Goal: Navigation & Orientation: Find specific page/section

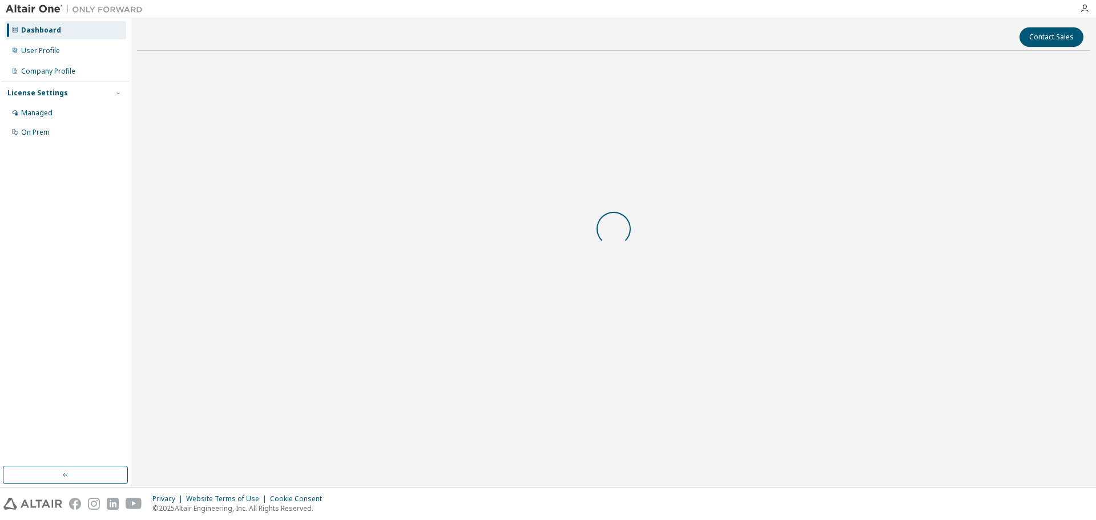
click at [665, 300] on body "Dashboard User Profile Company Profile License Settings Managed On Prem Contact…" at bounding box center [548, 260] width 1096 height 520
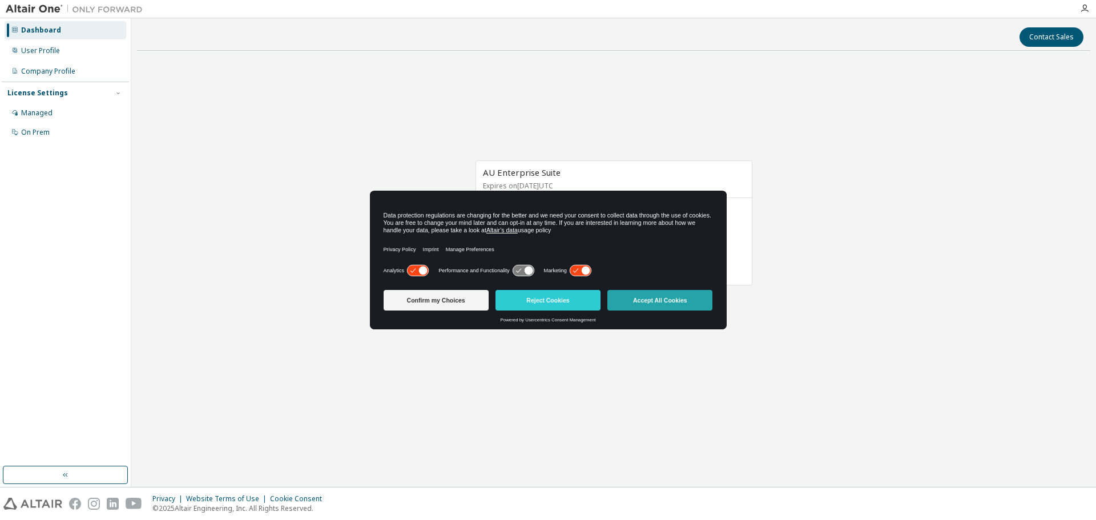
click at [664, 303] on button "Accept All Cookies" at bounding box center [659, 300] width 105 height 21
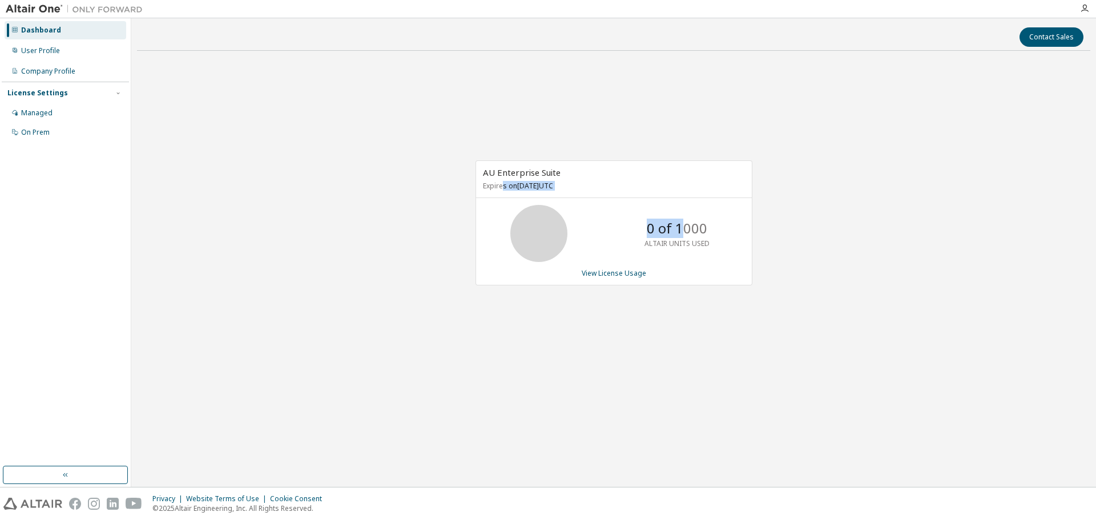
drag, startPoint x: 531, startPoint y: 185, endPoint x: 698, endPoint y: 236, distance: 175.0
click at [692, 233] on div "AU Enterprise Suite Expires on February 7, 2026 UTC 0 of 1000 ALTAIR UNITS USED…" at bounding box center [614, 222] width 277 height 125
click at [708, 239] on p "ALTAIR UNITS USED" at bounding box center [677, 244] width 65 height 10
click at [49, 7] on img at bounding box center [77, 8] width 143 height 11
click at [123, 5] on img at bounding box center [77, 8] width 143 height 11
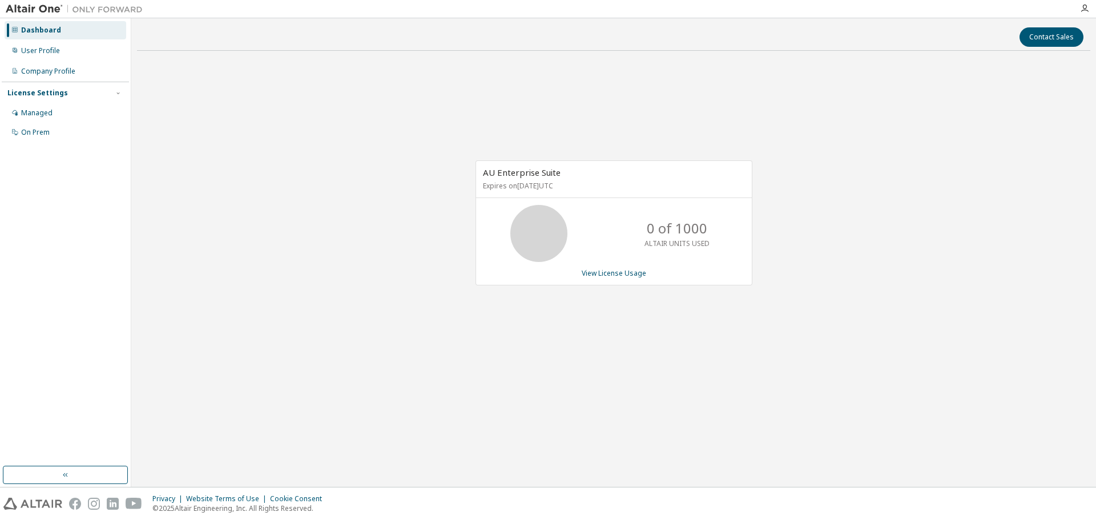
click at [78, 30] on div "Dashboard" at bounding box center [66, 30] width 122 height 18
drag, startPoint x: 891, startPoint y: 27, endPoint x: 865, endPoint y: 46, distance: 31.4
